Goal: Information Seeking & Learning: Check status

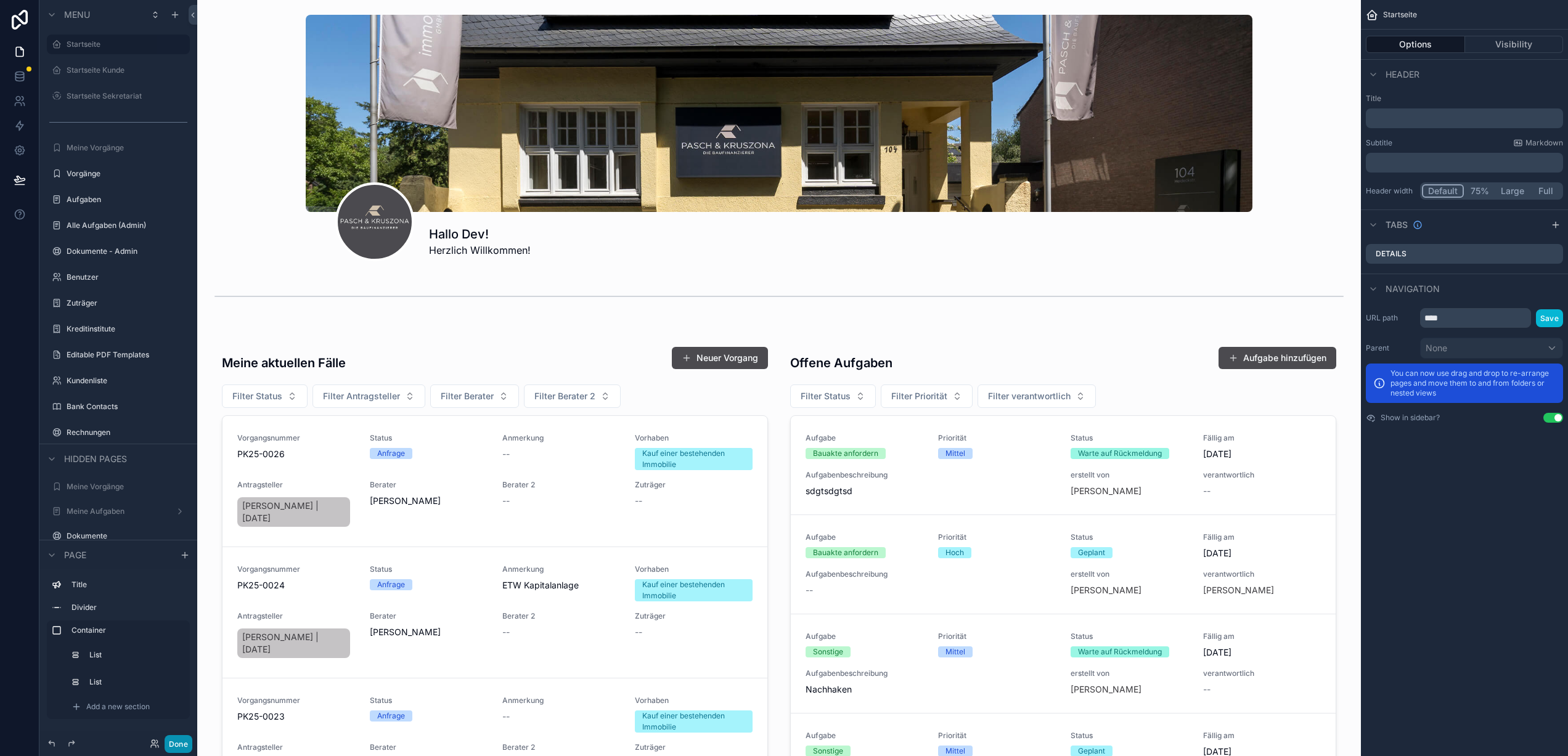
click at [185, 738] on button "Done" at bounding box center [178, 743] width 28 height 18
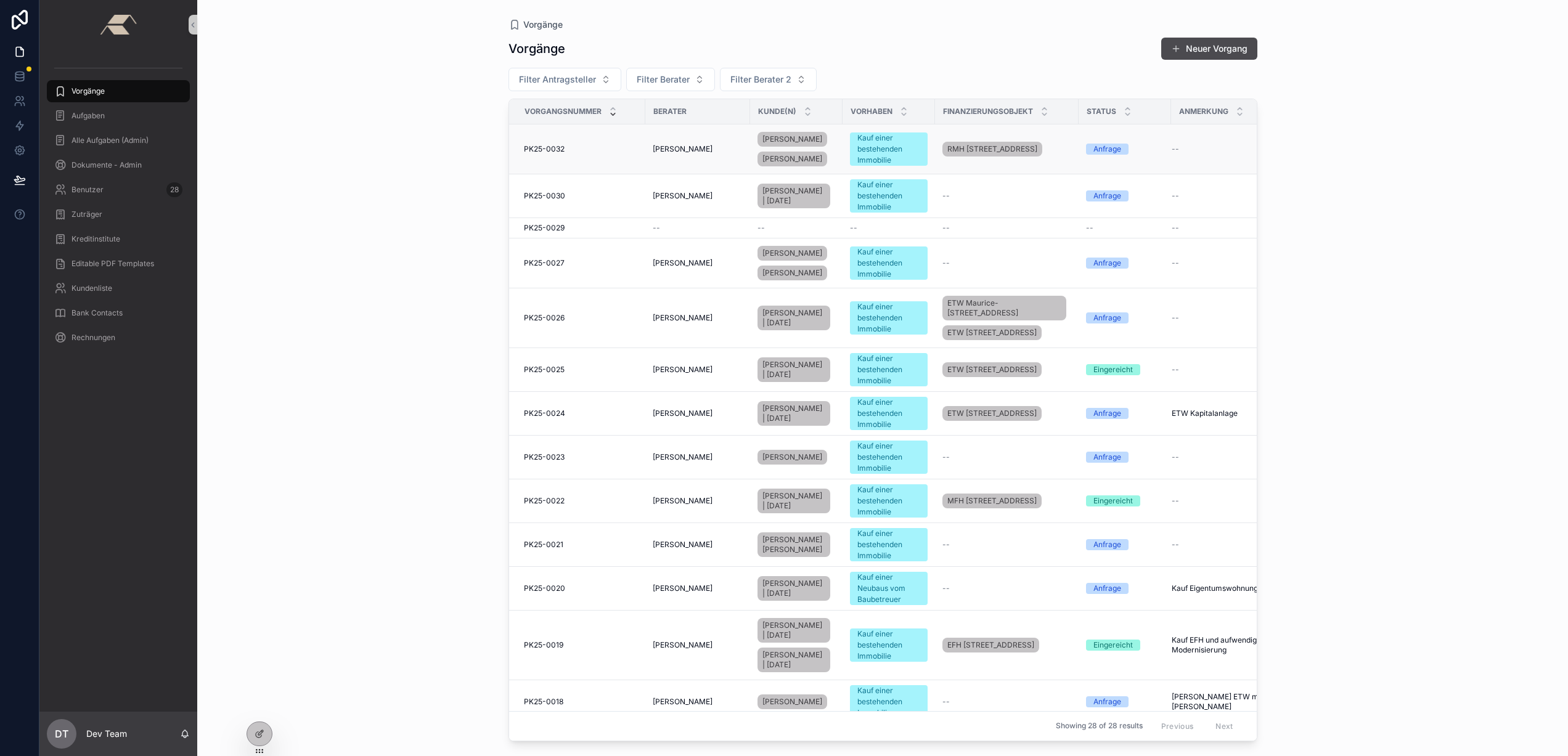
click at [607, 151] on div "PK25-0032 PK25-0032" at bounding box center [581, 149] width 114 height 10
click at [623, 196] on div "PK25-0030 PK25-0030" at bounding box center [581, 196] width 114 height 10
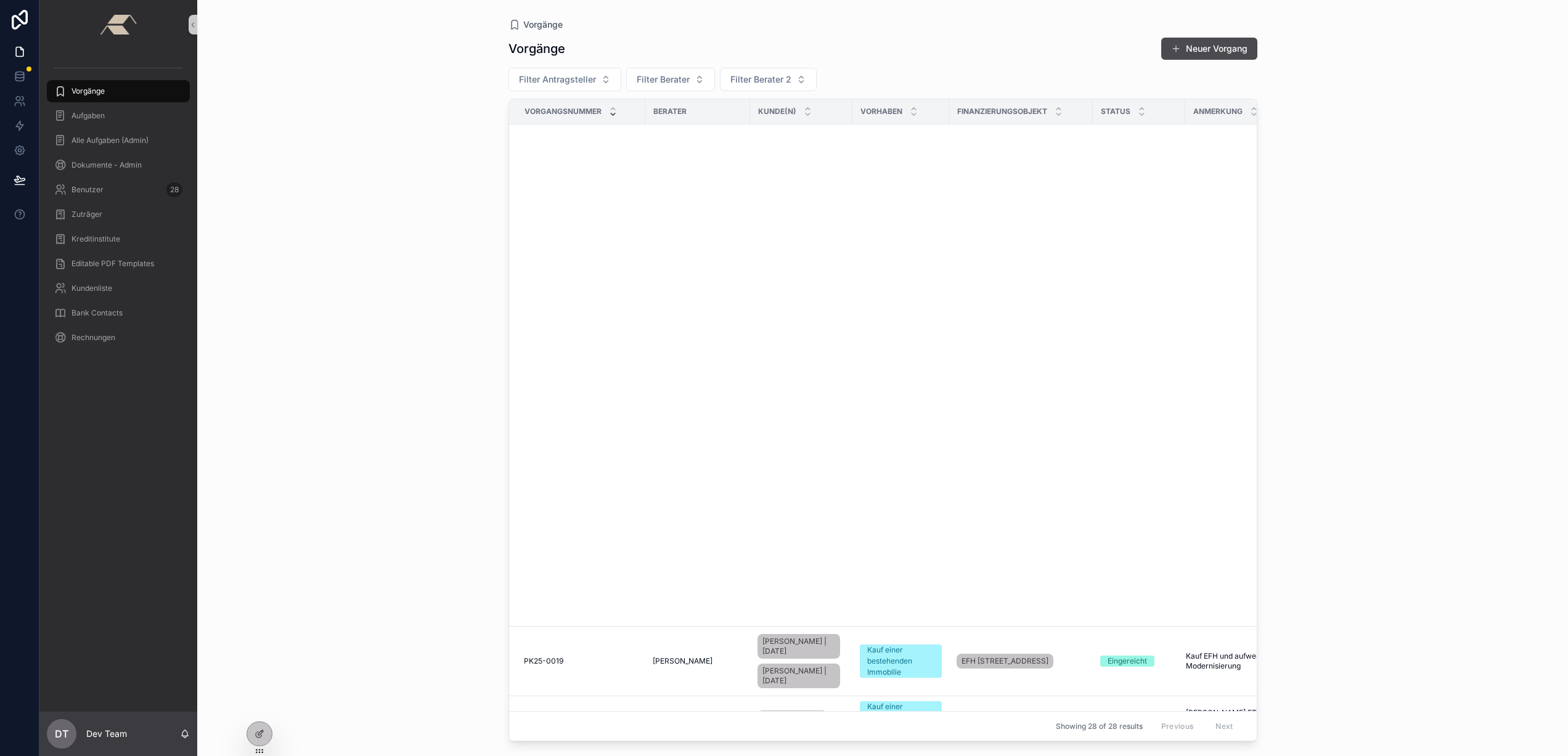
scroll to position [1197, 0]
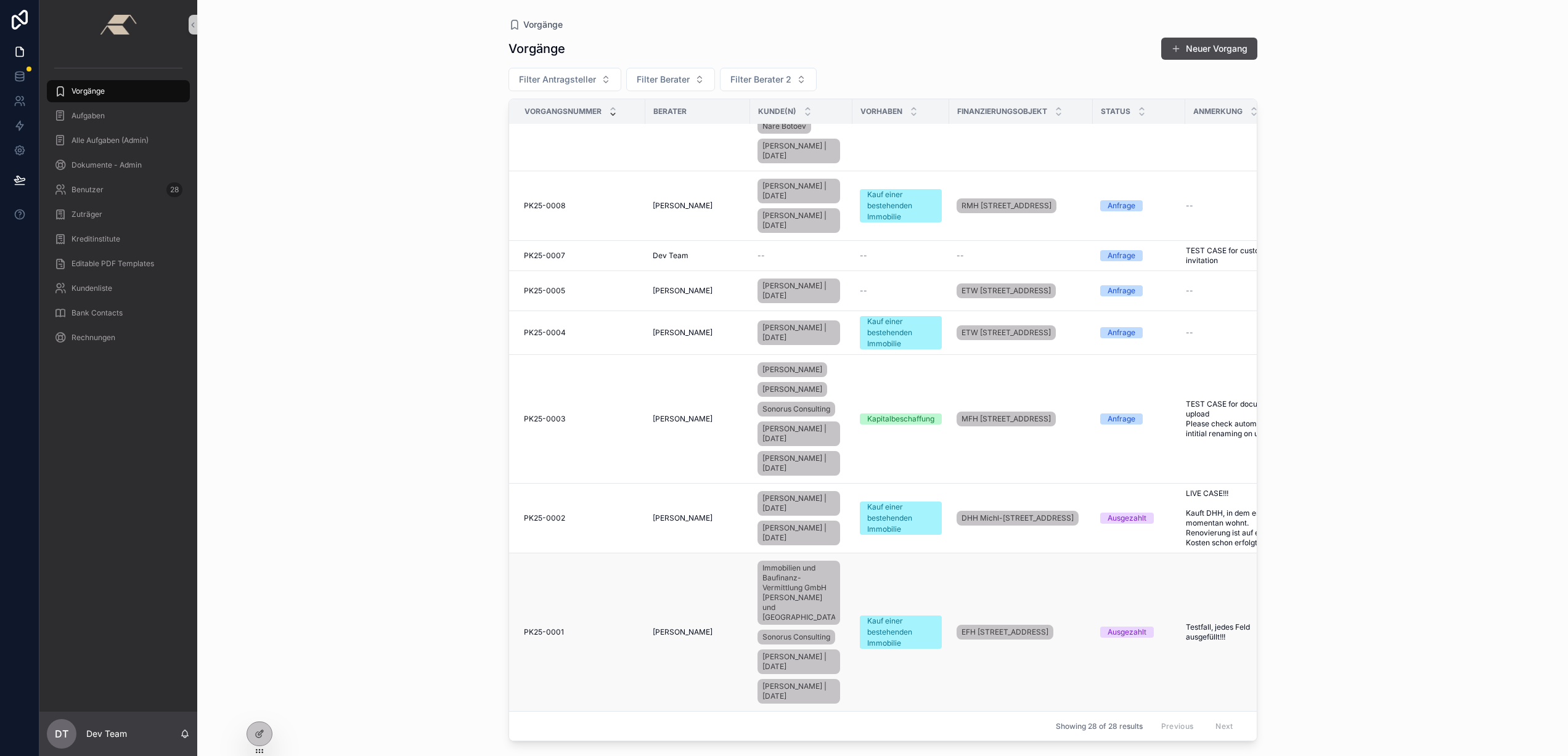
click at [567, 605] on td "PK25-0001 PK25-0001" at bounding box center [577, 632] width 136 height 158
click at [578, 618] on td "PK25-0001 PK25-0001" at bounding box center [577, 632] width 136 height 158
click at [582, 627] on div "PK25-0001 PK25-0001" at bounding box center [581, 632] width 114 height 10
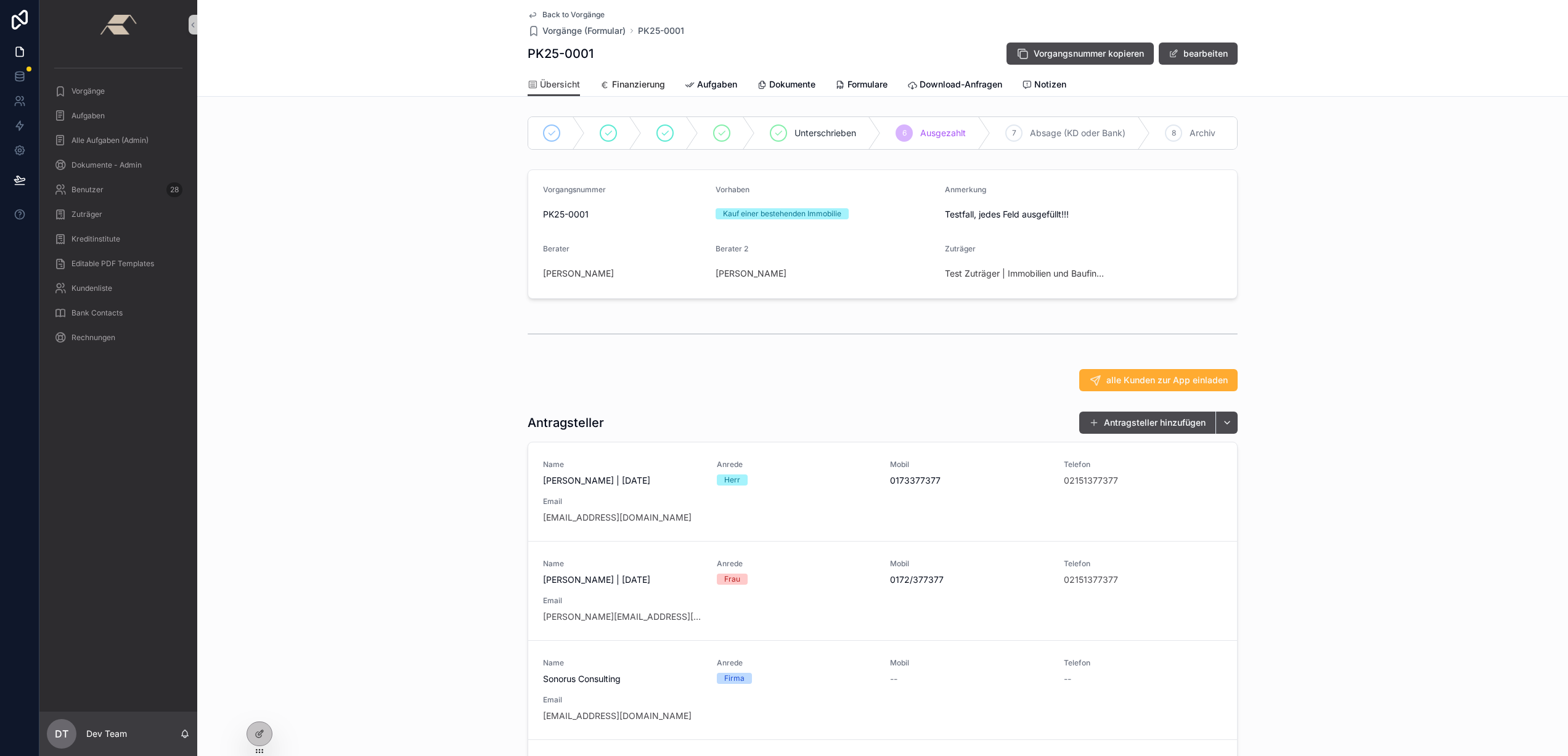
click at [641, 87] on span "Finanzierung" at bounding box center [638, 84] width 53 height 12
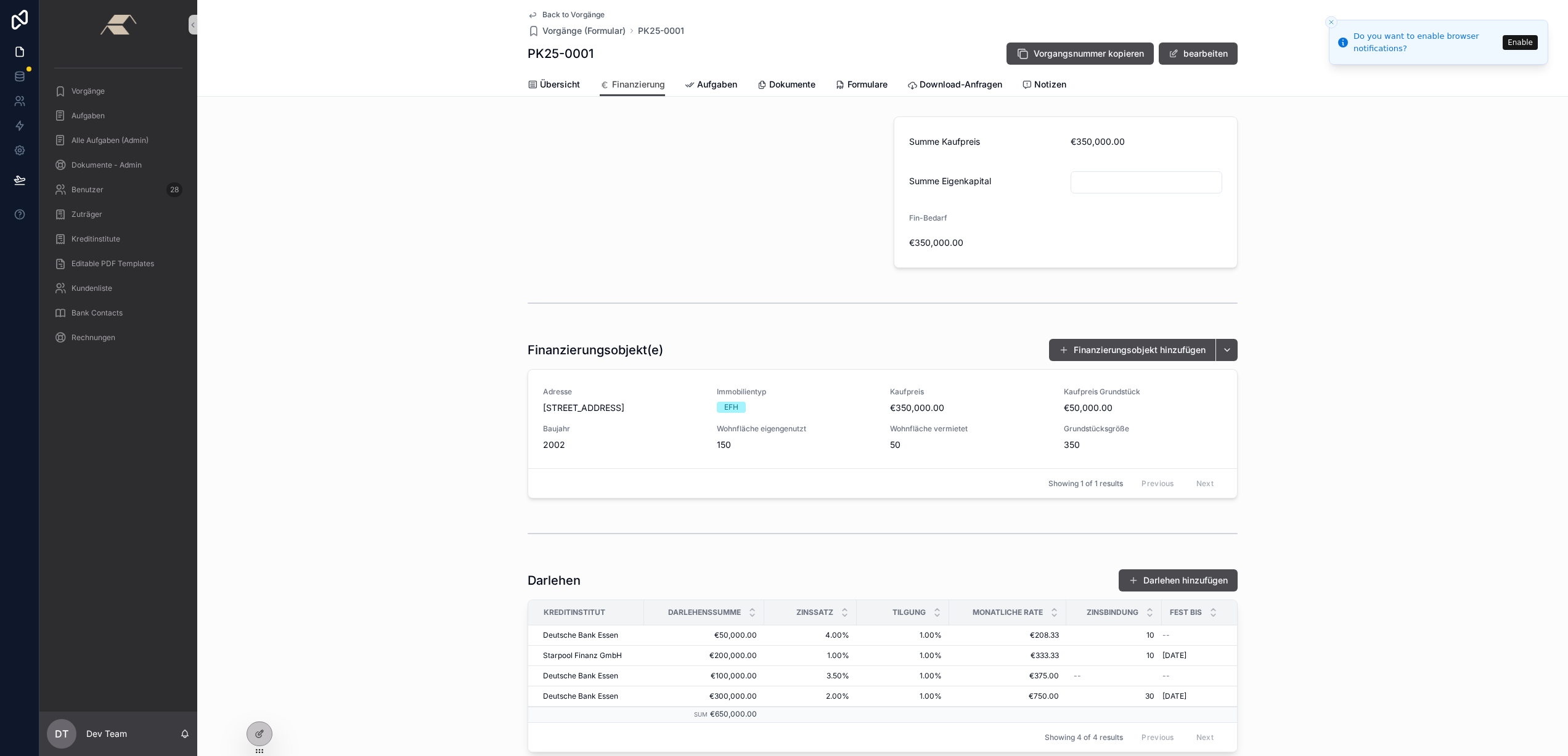
drag, startPoint x: 1288, startPoint y: 180, endPoint x: 1285, endPoint y: 186, distance: 6.7
click at [1290, 180] on div "Summe Kaufpreis €350,000.00 Summe Eigenkapital Fin-Bedarf €350,000.00" at bounding box center [882, 192] width 1371 height 162
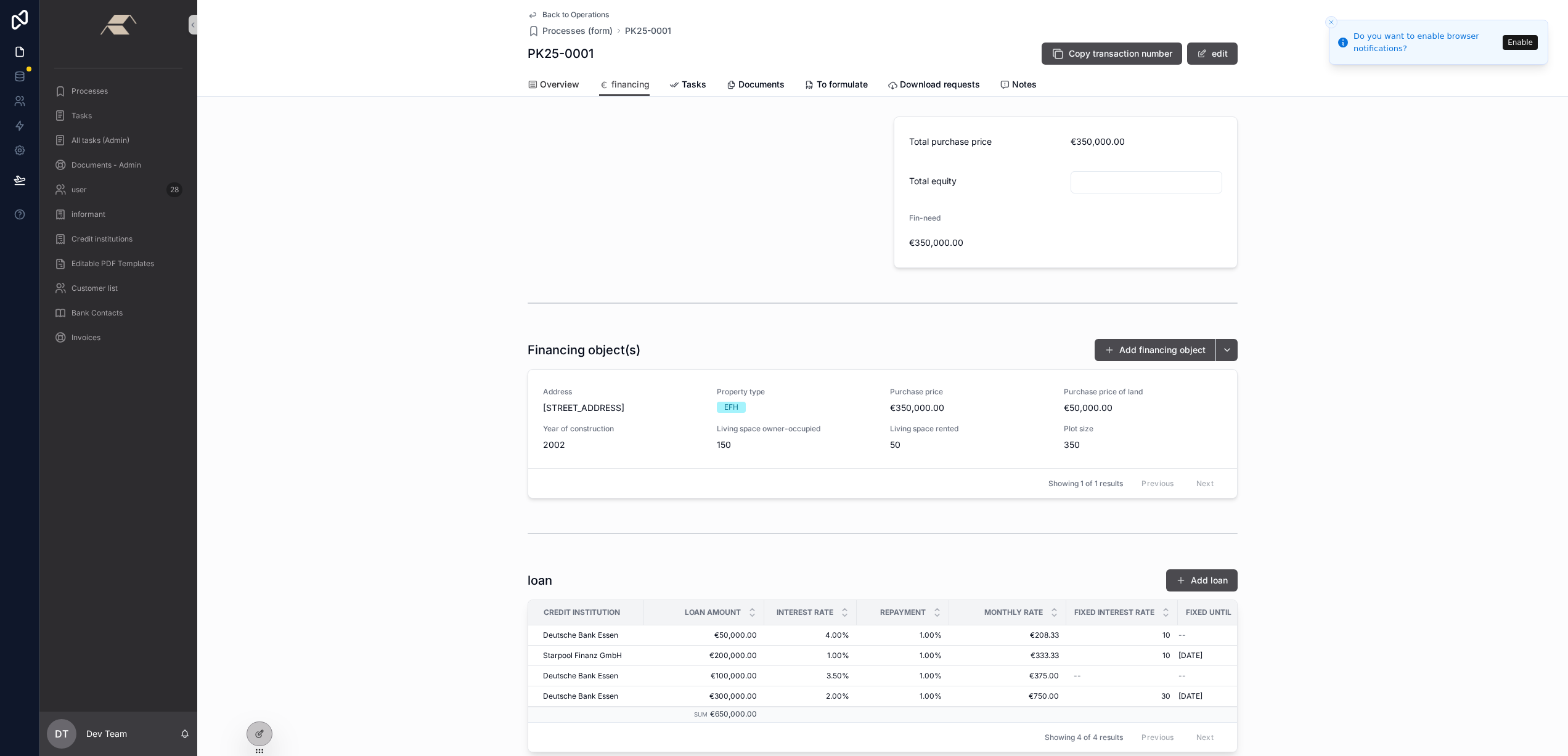
click at [564, 88] on font "Overview" at bounding box center [559, 84] width 39 height 10
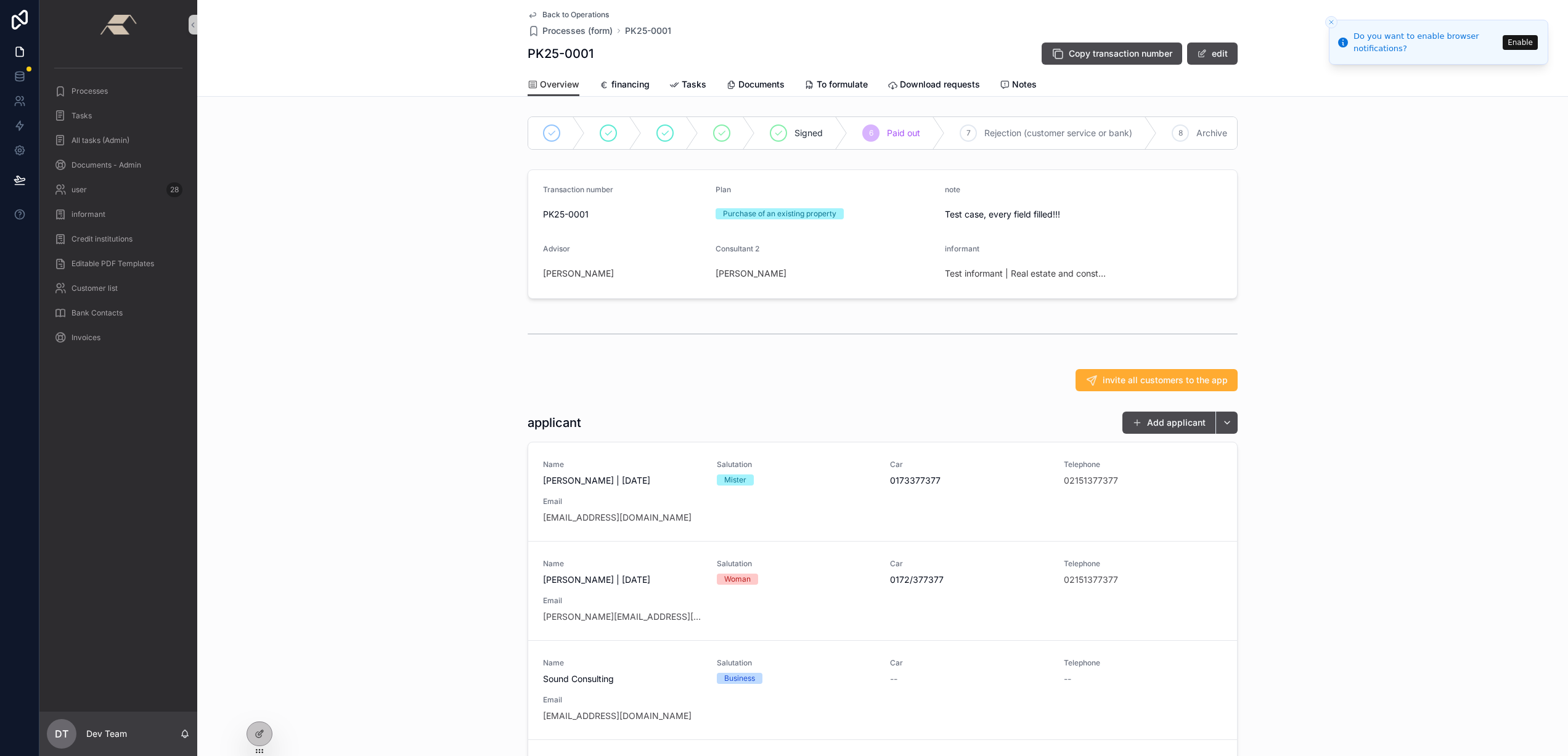
click at [461, 208] on div "Transaction number PK25-0001 Plan Purchase of an existing property note Test ca…" at bounding box center [882, 234] width 1371 height 139
click at [623, 88] on font "financing" at bounding box center [630, 84] width 38 height 10
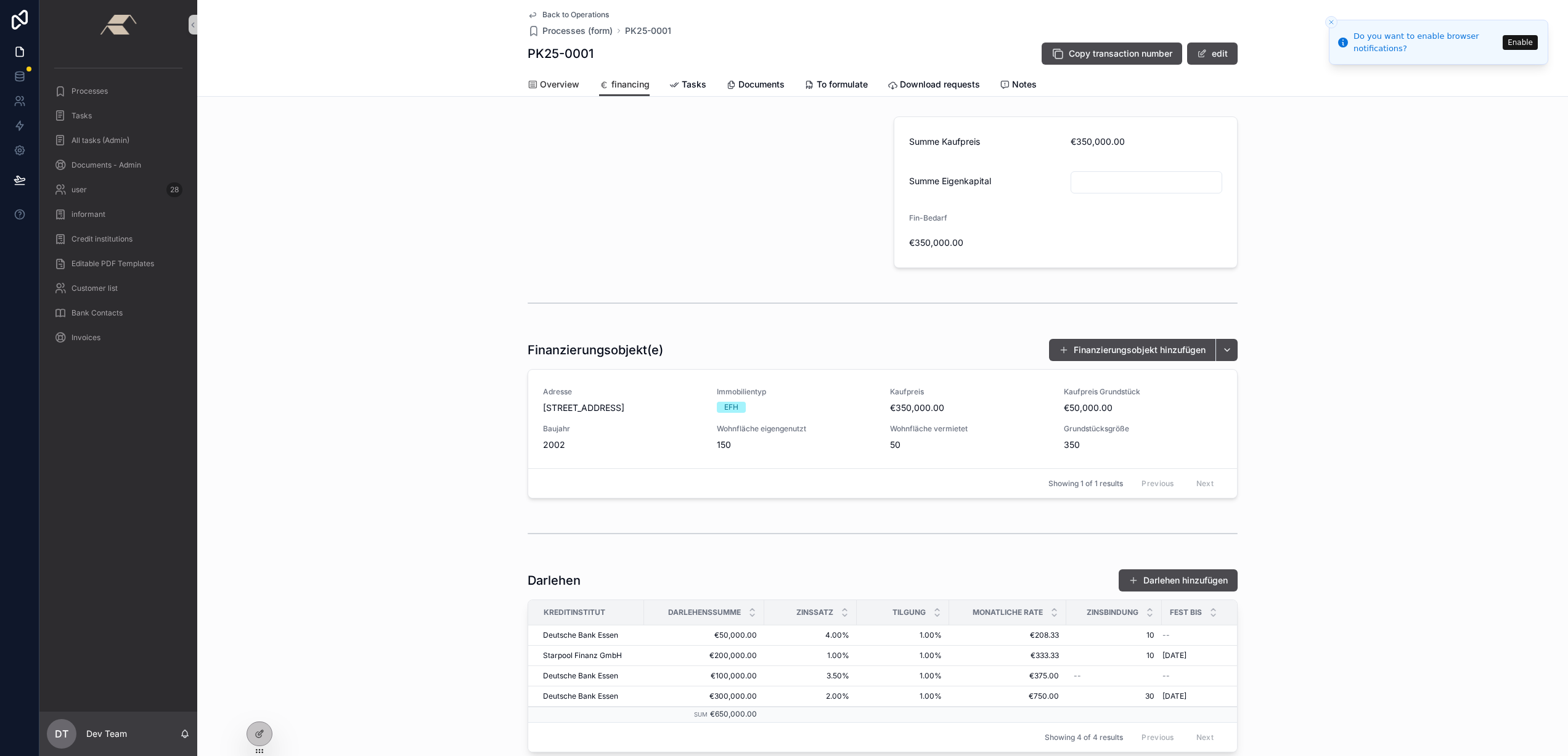
scroll to position [245, 0]
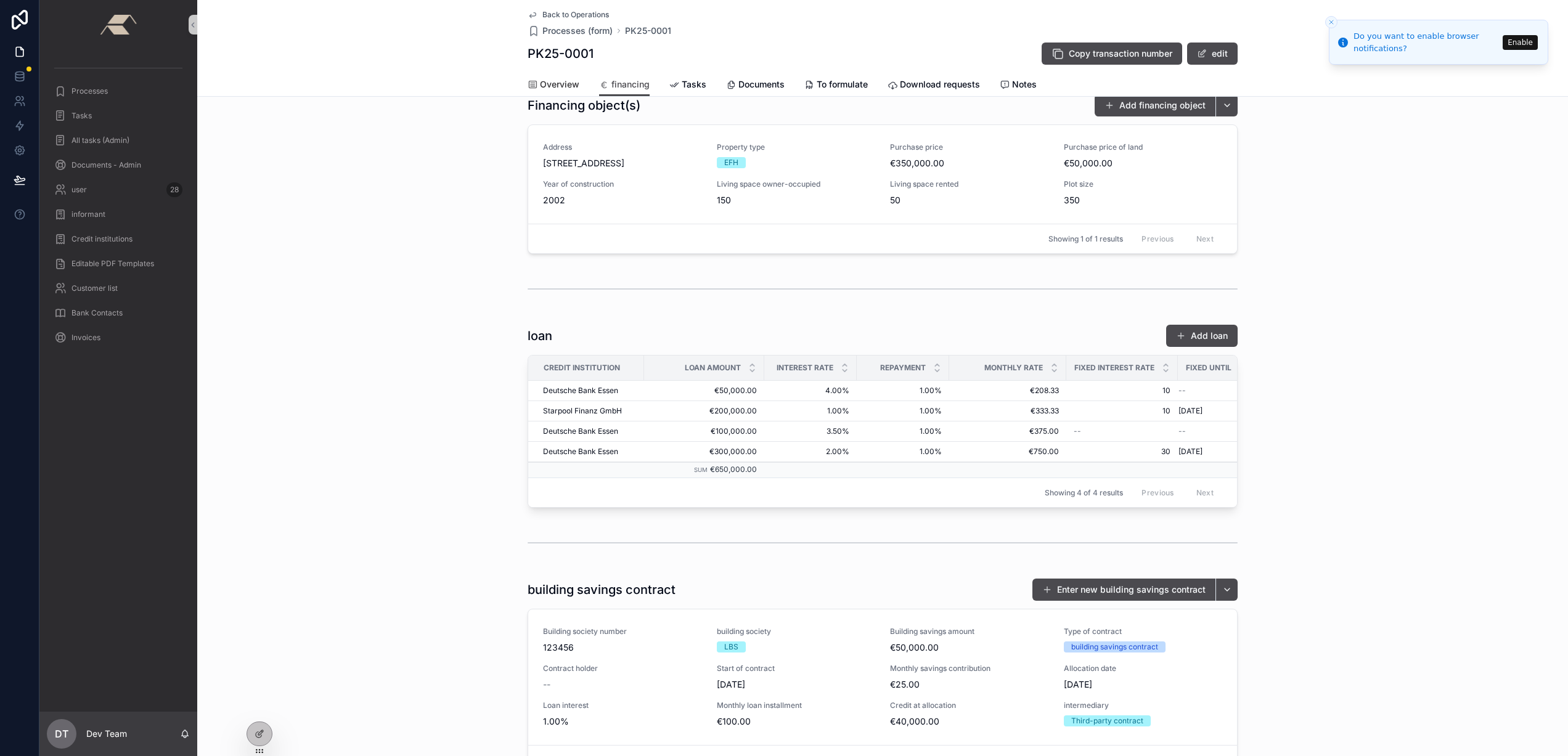
click at [376, 255] on div "Financing object(s) Add financing object Address [STREET_ADDRESS] Property type…" at bounding box center [882, 173] width 1371 height 170
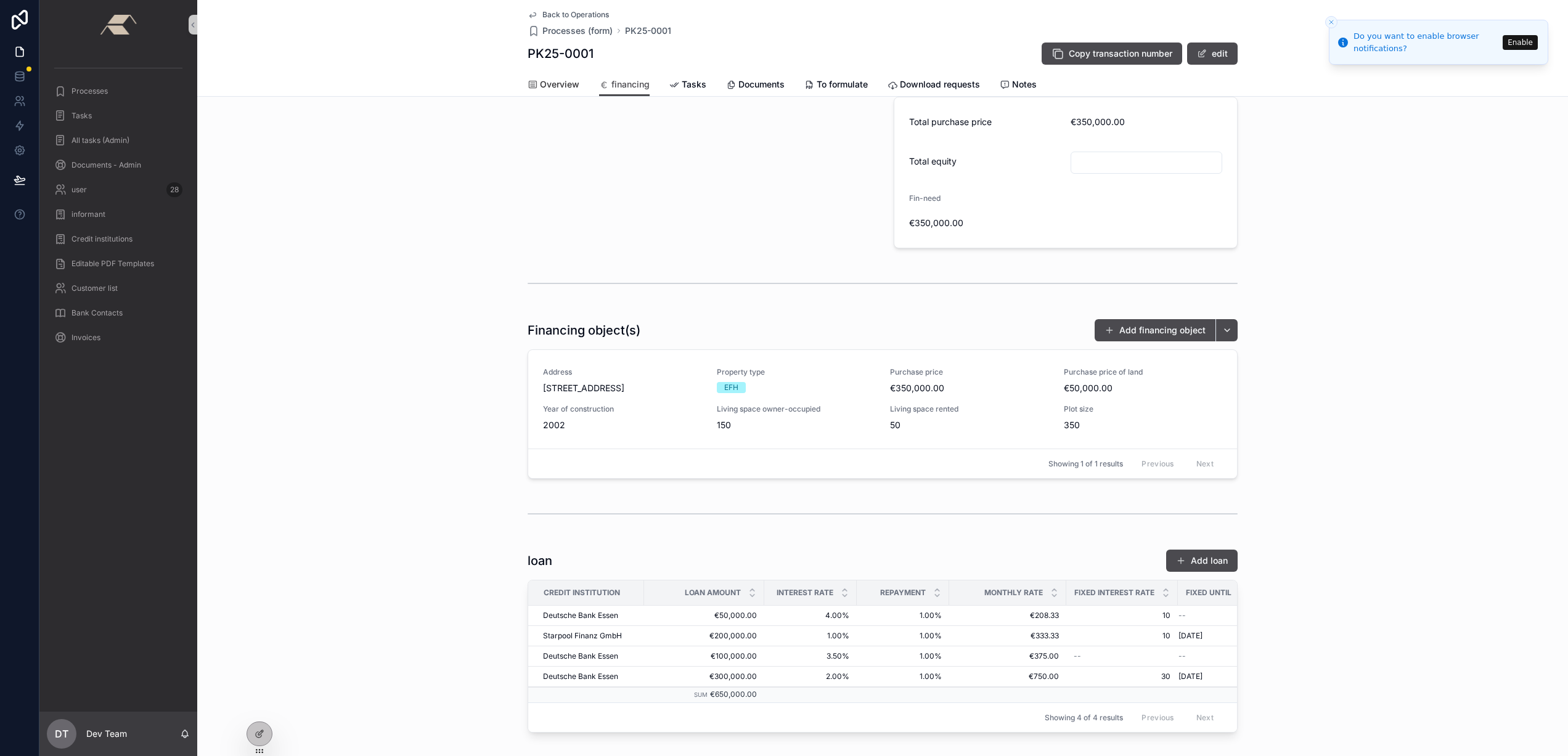
scroll to position [0, 0]
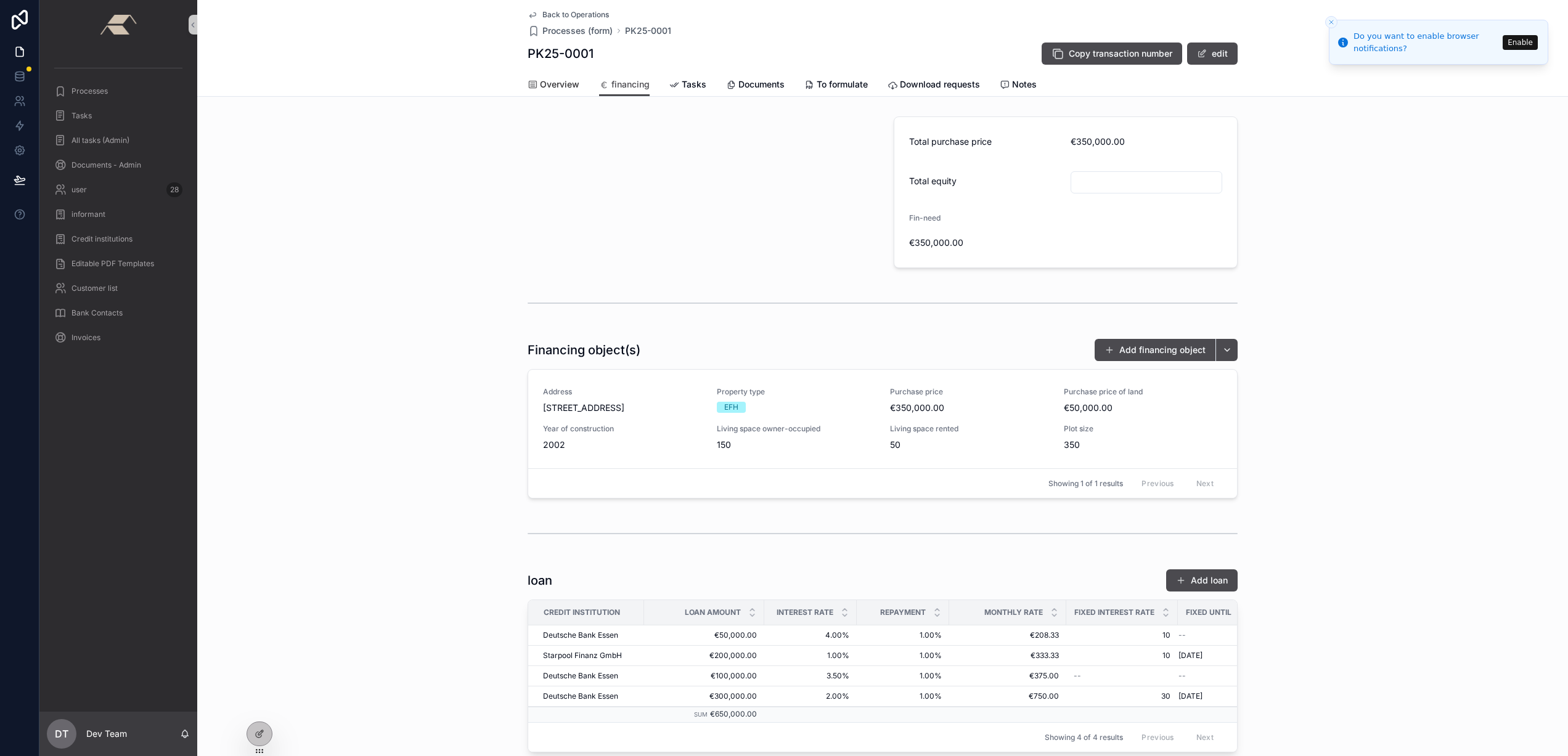
click at [556, 89] on span "Overview" at bounding box center [559, 84] width 39 height 12
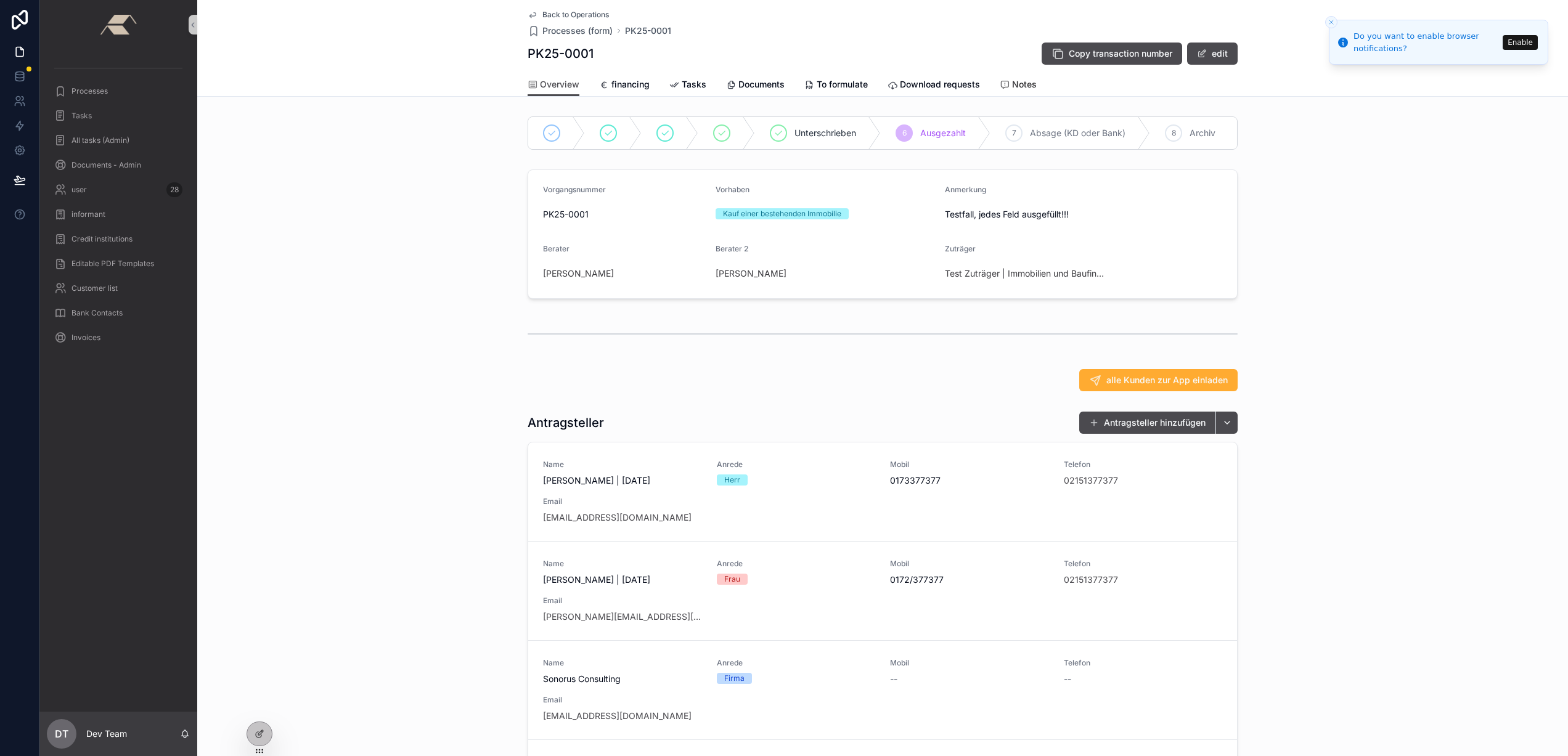
click at [1012, 82] on font "Notes" at bounding box center [1023, 84] width 25 height 10
